Goal: Information Seeking & Learning: Understand process/instructions

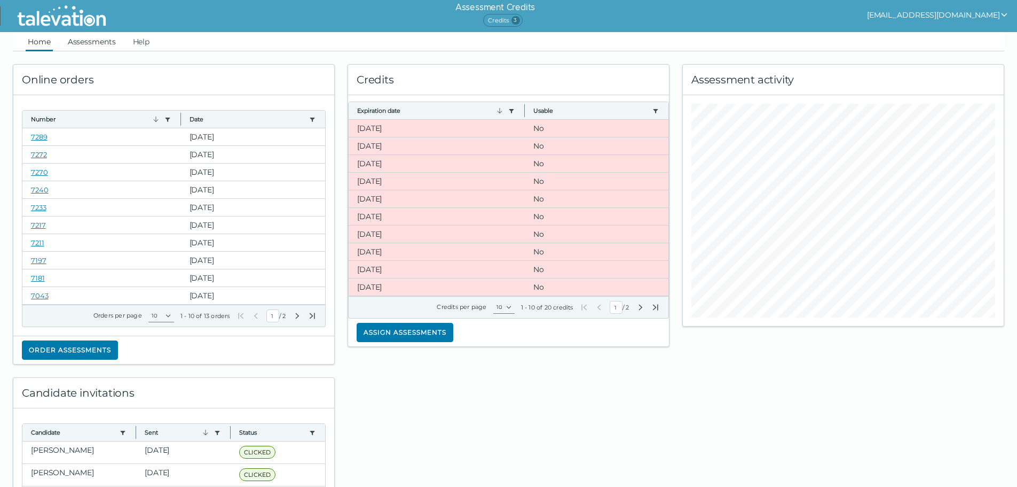
click at [100, 44] on link "Assessments" at bounding box center [92, 41] width 52 height 19
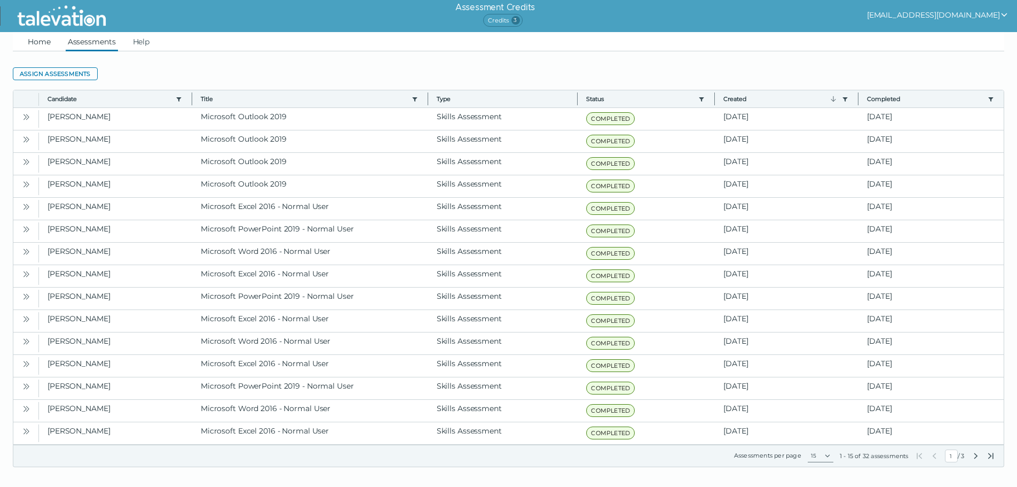
click at [34, 42] on link "Home" at bounding box center [39, 41] width 27 height 19
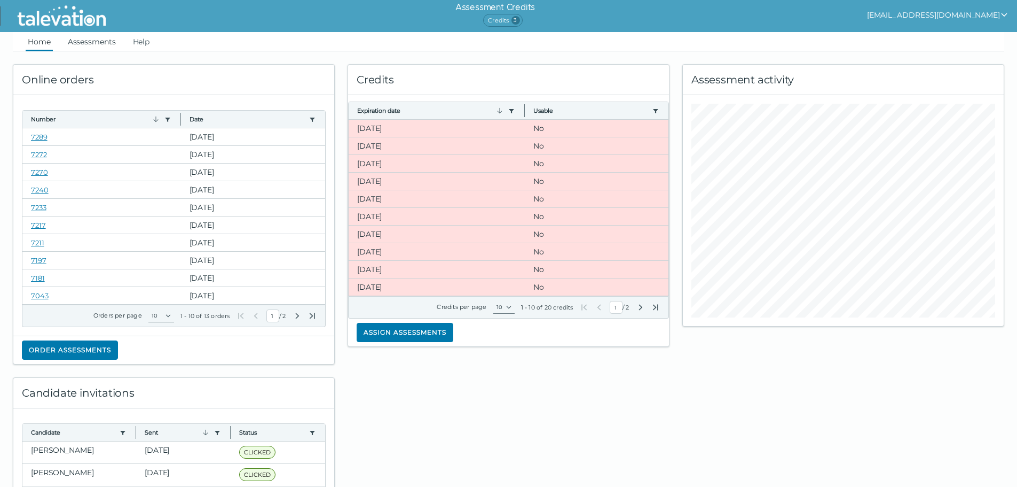
click at [108, 42] on link "Assessments" at bounding box center [92, 41] width 52 height 19
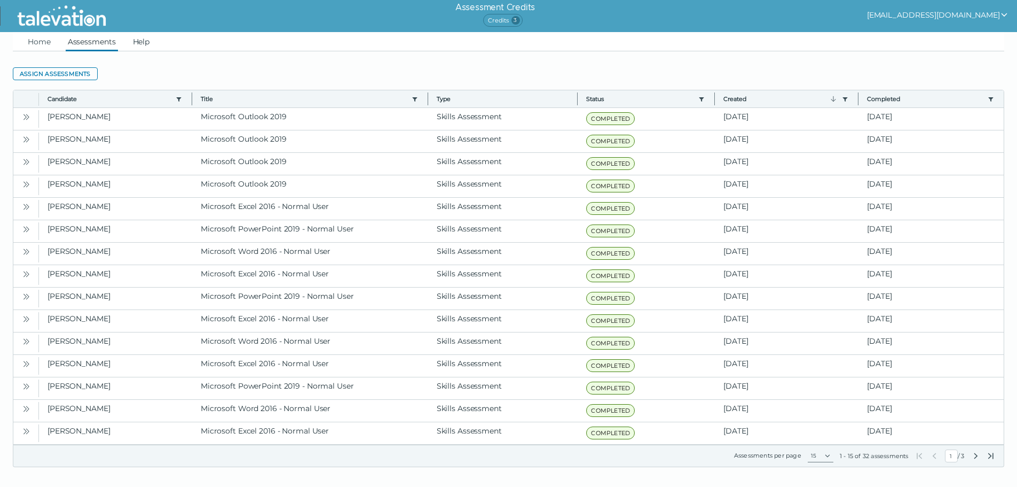
drag, startPoint x: 145, startPoint y: 42, endPoint x: 150, endPoint y: 43, distance: 5.4
click at [145, 43] on link "Help" at bounding box center [141, 41] width 21 height 19
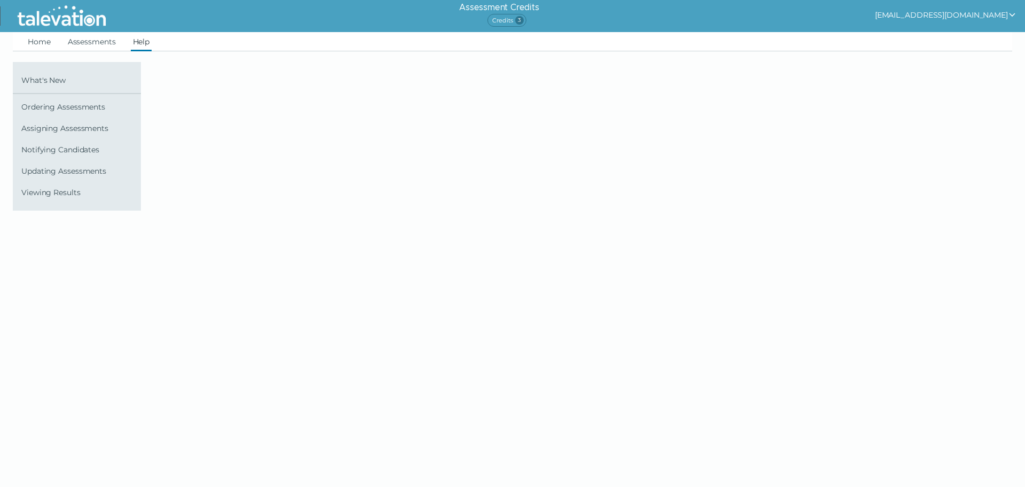
click at [65, 108] on span "Ordering Assessments" at bounding box center [78, 107] width 115 height 9
click at [67, 108] on span "Ordering Assessments" at bounding box center [78, 107] width 115 height 9
drag, startPoint x: 64, startPoint y: 122, endPoint x: 64, endPoint y: 129, distance: 6.4
click at [64, 123] on link "Assigning Assessments" at bounding box center [77, 128] width 128 height 17
click at [63, 131] on span "Assigning Assessments" at bounding box center [78, 128] width 115 height 9
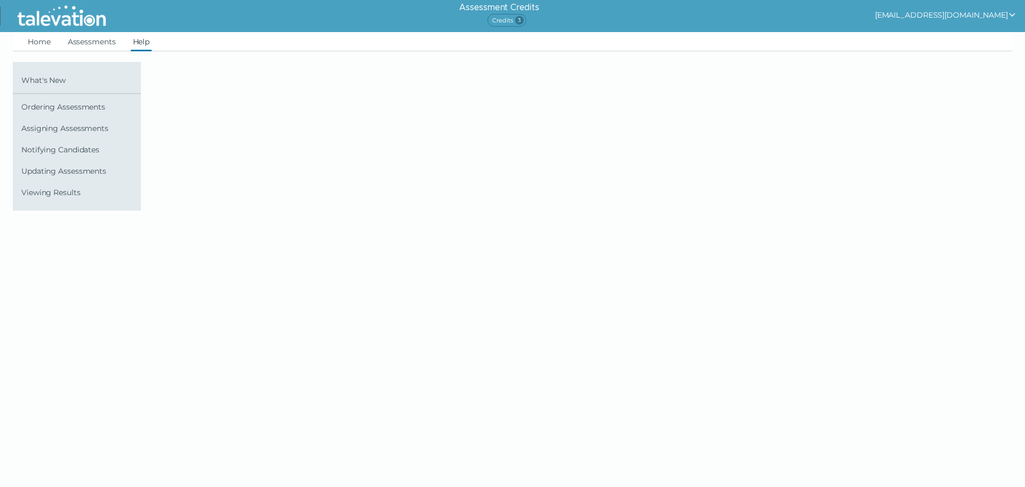
click at [63, 146] on span "Notifying Candidates" at bounding box center [78, 149] width 115 height 9
click at [62, 166] on link "Updating Assessments" at bounding box center [77, 170] width 128 height 17
click at [69, 194] on span "Viewing Results" at bounding box center [78, 192] width 115 height 9
click at [944, 12] on button "[EMAIL_ADDRESS][DOMAIN_NAME]" at bounding box center [946, 15] width 142 height 13
